Goal: Information Seeking & Learning: Learn about a topic

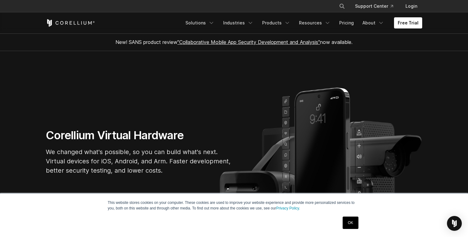
click at [54, 134] on h1 "Corellium Virtual Hardware" at bounding box center [139, 135] width 186 height 14
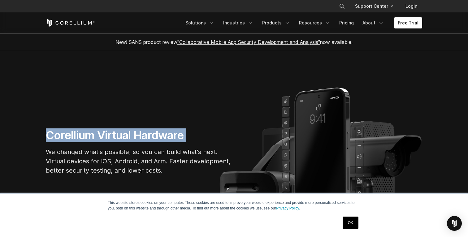
drag, startPoint x: 54, startPoint y: 134, endPoint x: 186, endPoint y: 135, distance: 131.8
click at [186, 135] on h1 "Corellium Virtual Hardware" at bounding box center [139, 135] width 186 height 14
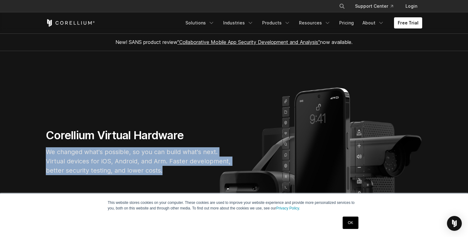
drag, startPoint x: 169, startPoint y: 170, endPoint x: 45, endPoint y: 153, distance: 124.2
click at [45, 153] on div "Corellium Virtual Hardware We changed what's possible, so you can build what's …" at bounding box center [139, 154] width 198 height 52
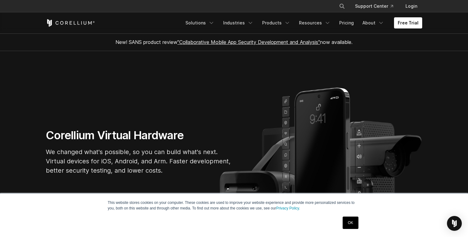
click at [51, 151] on p "We changed what's possible, so you can build what's next. Virtual devices for i…" at bounding box center [139, 161] width 186 height 28
click at [77, 130] on h1 "Corellium Virtual Hardware" at bounding box center [139, 135] width 186 height 14
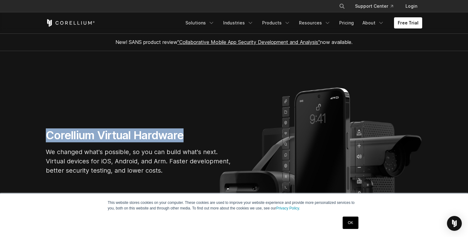
drag, startPoint x: 77, startPoint y: 130, endPoint x: 170, endPoint y: 135, distance: 93.0
click at [170, 135] on h1 "Corellium Virtual Hardware" at bounding box center [139, 135] width 186 height 14
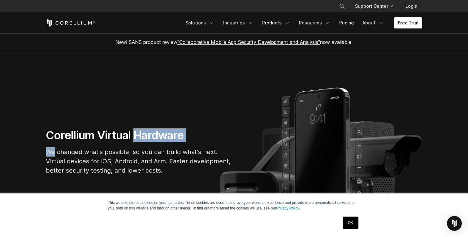
drag, startPoint x: 170, startPoint y: 135, endPoint x: 69, endPoint y: 142, distance: 100.5
click at [69, 142] on div "Corellium Virtual Hardware We changed what's possible, so you can build what's …" at bounding box center [139, 154] width 198 height 52
click at [73, 166] on p "We changed what's possible, so you can build what's next. Virtual devices for i…" at bounding box center [139, 161] width 186 height 28
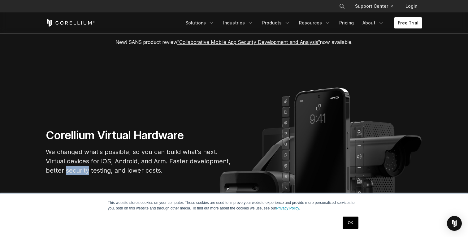
click at [73, 166] on p "We changed what's possible, so you can build what's next. Virtual devices for i…" at bounding box center [139, 161] width 186 height 28
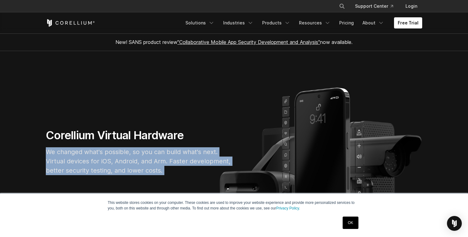
click at [73, 166] on p "We changed what's possible, so you can build what's next. Virtual devices for i…" at bounding box center [139, 161] width 186 height 28
click at [149, 171] on p "We changed what's possible, so you can build what's next. Virtual devices for i…" at bounding box center [139, 161] width 186 height 28
drag, startPoint x: 149, startPoint y: 171, endPoint x: 50, endPoint y: 156, distance: 100.5
click at [50, 156] on p "We changed what's possible, so you can build what's next. Virtual devices for i…" at bounding box center [139, 161] width 186 height 28
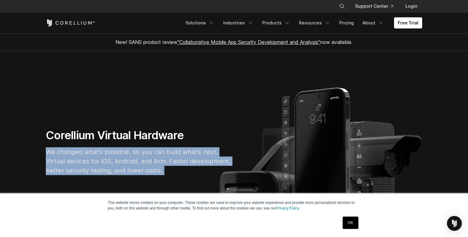
drag, startPoint x: 50, startPoint y: 156, endPoint x: 165, endPoint y: 176, distance: 116.6
click at [165, 176] on div "Corellium Virtual Hardware We changed what's possible, so you can build what's …" at bounding box center [139, 154] width 198 height 52
click at [165, 173] on p "We changed what's possible, so you can build what's next. Virtual devices for i…" at bounding box center [139, 161] width 186 height 28
drag, startPoint x: 165, startPoint y: 173, endPoint x: 52, endPoint y: 154, distance: 114.4
click at [52, 154] on p "We changed what's possible, so you can build what's next. Virtual devices for i…" at bounding box center [139, 161] width 186 height 28
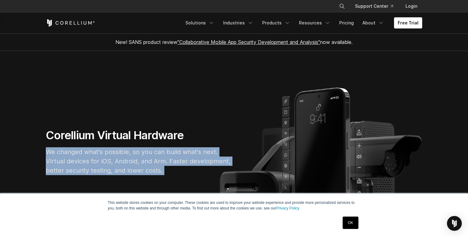
click at [52, 154] on p "We changed what's possible, so you can build what's next. Virtual devices for i…" at bounding box center [139, 161] width 186 height 28
drag, startPoint x: 52, startPoint y: 154, endPoint x: 170, endPoint y: 168, distance: 118.6
click at [169, 168] on p "We changed what's possible, so you can build what's next. Virtual devices for i…" at bounding box center [139, 161] width 186 height 28
click at [170, 168] on p "We changed what's possible, so you can build what's next. Virtual devices for i…" at bounding box center [139, 161] width 186 height 28
drag, startPoint x: 170, startPoint y: 168, endPoint x: 45, endPoint y: 150, distance: 125.6
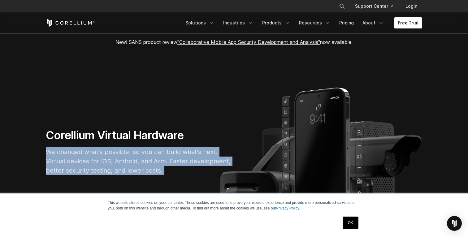
click at [45, 151] on div "Corellium Virtual Hardware We changed what's possible, so you can build what's …" at bounding box center [139, 154] width 198 height 52
click at [47, 150] on p "We changed what's possible, so you can build what's next. Virtual devices for i…" at bounding box center [139, 161] width 186 height 28
drag, startPoint x: 47, startPoint y: 150, endPoint x: 172, endPoint y: 168, distance: 126.2
click at [172, 168] on p "We changed what's possible, so you can build what's next. Virtual devices for i…" at bounding box center [139, 161] width 186 height 28
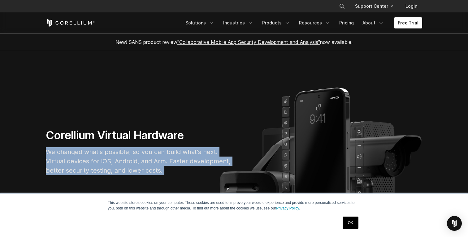
drag, startPoint x: 172, startPoint y: 168, endPoint x: 51, endPoint y: 150, distance: 122.5
click at [51, 150] on p "We changed what's possible, so you can build what's next. Virtual devices for i…" at bounding box center [139, 161] width 186 height 28
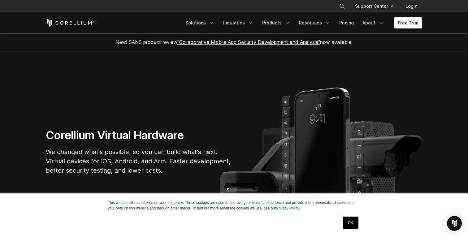
click at [43, 155] on div "Corellium Virtual Hardware We changed what's possible, so you can build what's …" at bounding box center [139, 154] width 198 height 52
click at [49, 153] on p "We changed what's possible, so you can build what's next. Virtual devices for i…" at bounding box center [139, 161] width 186 height 28
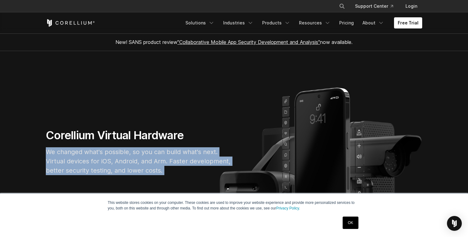
drag, startPoint x: 49, startPoint y: 153, endPoint x: 204, endPoint y: 167, distance: 155.4
click at [204, 167] on p "We changed what's possible, so you can build what's next. Virtual devices for i…" at bounding box center [139, 161] width 186 height 28
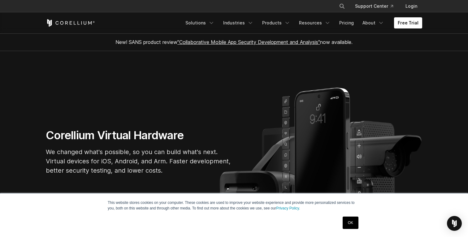
click at [176, 168] on p "We changed what's possible, so you can build what's next. Virtual devices for i…" at bounding box center [139, 161] width 186 height 28
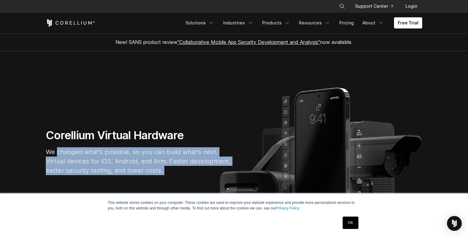
drag, startPoint x: 176, startPoint y: 168, endPoint x: 54, endPoint y: 152, distance: 122.7
click at [54, 152] on p "We changed what's possible, so you can build what's next. Virtual devices for i…" at bounding box center [139, 161] width 186 height 28
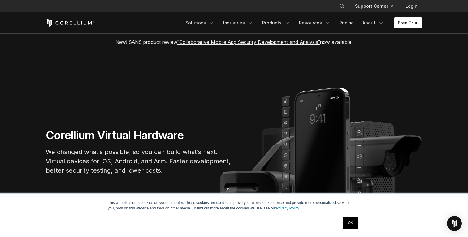
click at [46, 153] on p "We changed what's possible, so you can build what's next. Virtual devices for i…" at bounding box center [139, 161] width 186 height 28
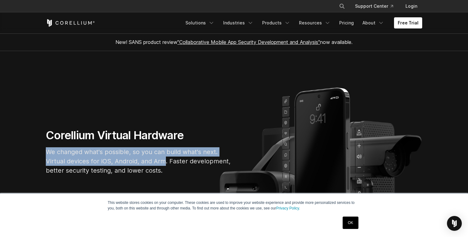
drag, startPoint x: 46, startPoint y: 153, endPoint x: 156, endPoint y: 163, distance: 109.7
click at [156, 163] on p "We changed what's possible, so you can build what's next. Virtual devices for i…" at bounding box center [139, 161] width 186 height 28
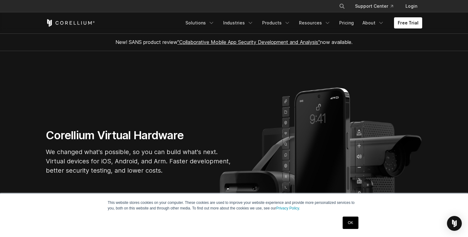
click at [178, 176] on div "Corellium Virtual Hardware We changed what's possible, so you can build what's …" at bounding box center [139, 154] width 198 height 52
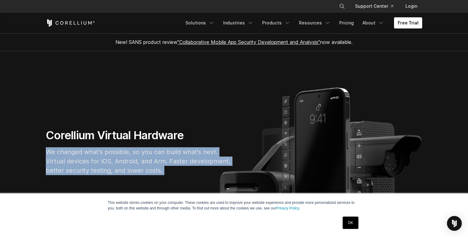
click at [178, 176] on div "Corellium Virtual Hardware We changed what's possible, so you can build what's …" at bounding box center [139, 154] width 198 height 52
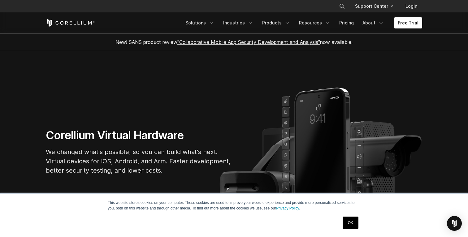
click at [126, 139] on h1 "Corellium Virtual Hardware" at bounding box center [139, 135] width 186 height 14
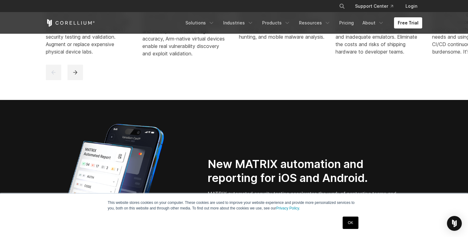
scroll to position [497, 0]
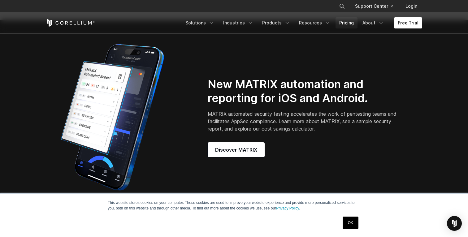
click at [349, 22] on link "Pricing" at bounding box center [346, 22] width 22 height 11
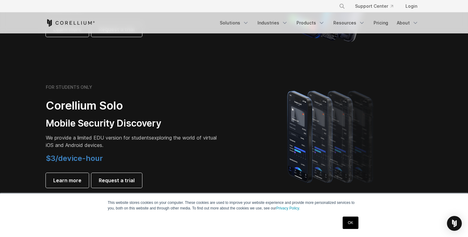
scroll to position [413, 0]
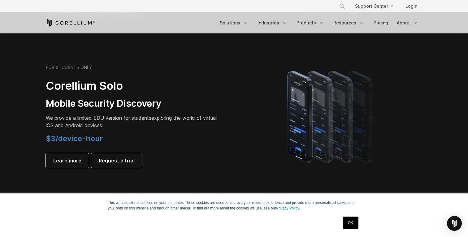
click at [354, 226] on link "OK" at bounding box center [350, 223] width 16 height 12
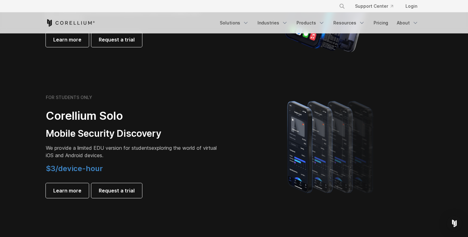
scroll to position [406, 0]
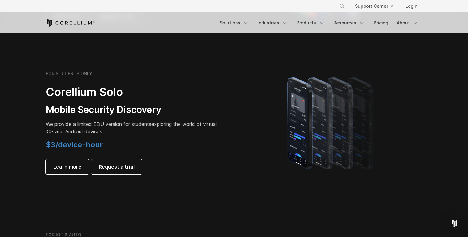
click at [51, 111] on h3 "Mobile Security Discovery" at bounding box center [132, 110] width 173 height 12
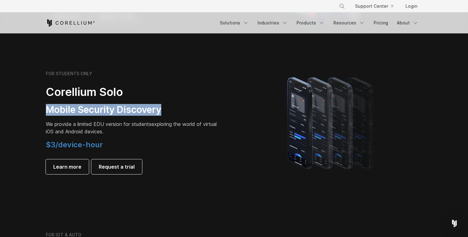
drag, startPoint x: 51, startPoint y: 111, endPoint x: 160, endPoint y: 114, distance: 108.6
click at [159, 114] on h3 "Mobile Security Discovery" at bounding box center [132, 110] width 173 height 12
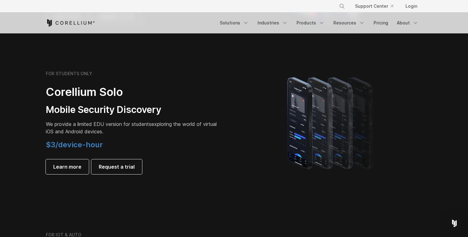
click at [170, 136] on div "FOR STUDENTS ONLY Corellium Solo Mobile Security Discovery We provide a limited…" at bounding box center [132, 122] width 173 height 103
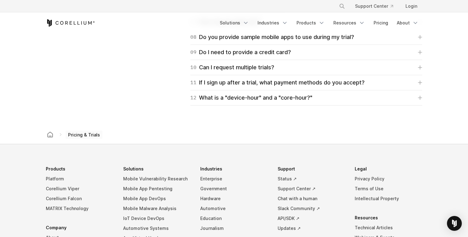
scroll to position [1024, 0]
